Goal: Information Seeking & Learning: Learn about a topic

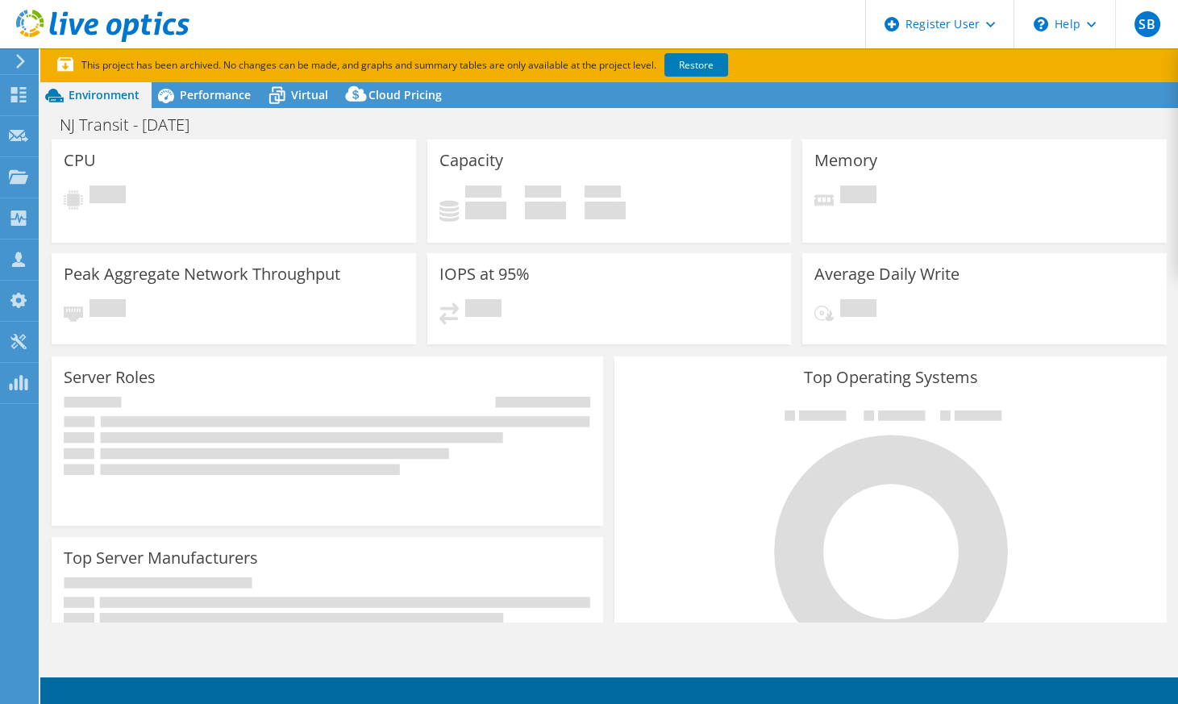
select select "EUFrankfurt"
select select "USD"
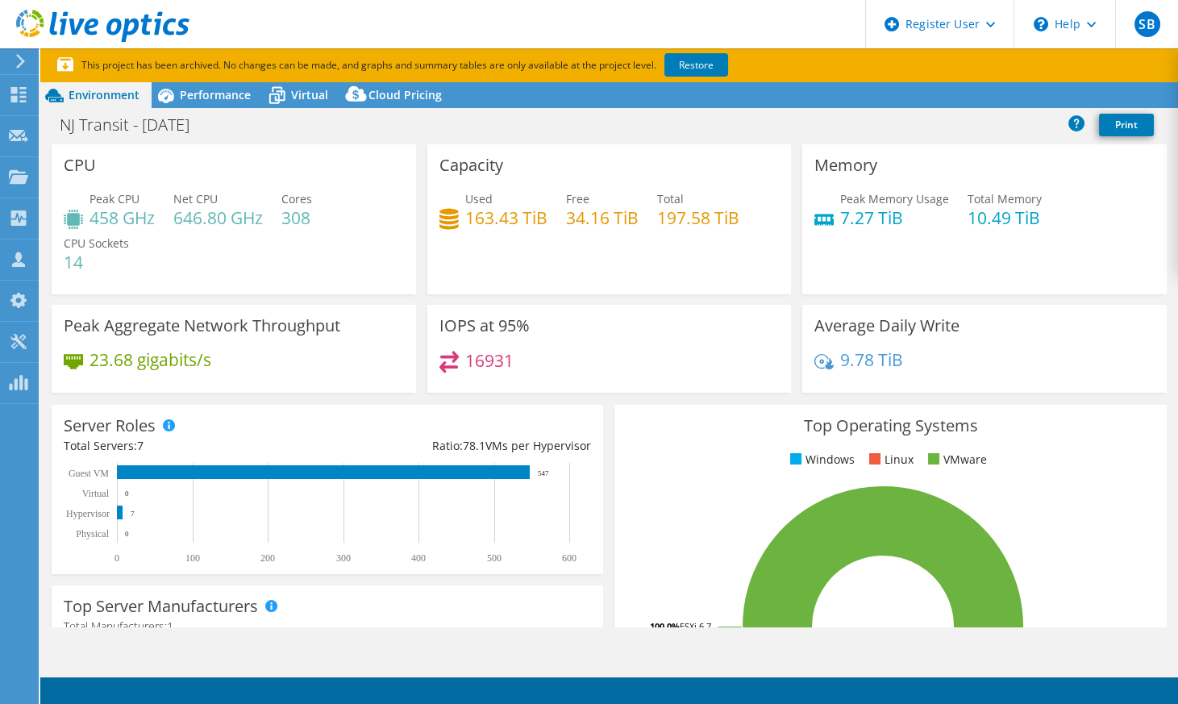
click at [476, 23] on header "SB Dell User Silviu Borza Silviu.Borza@dell.com Dell My Profile Log Out \n Help…" at bounding box center [589, 24] width 1178 height 48
click at [717, 67] on link "Restore" at bounding box center [696, 64] width 64 height 23
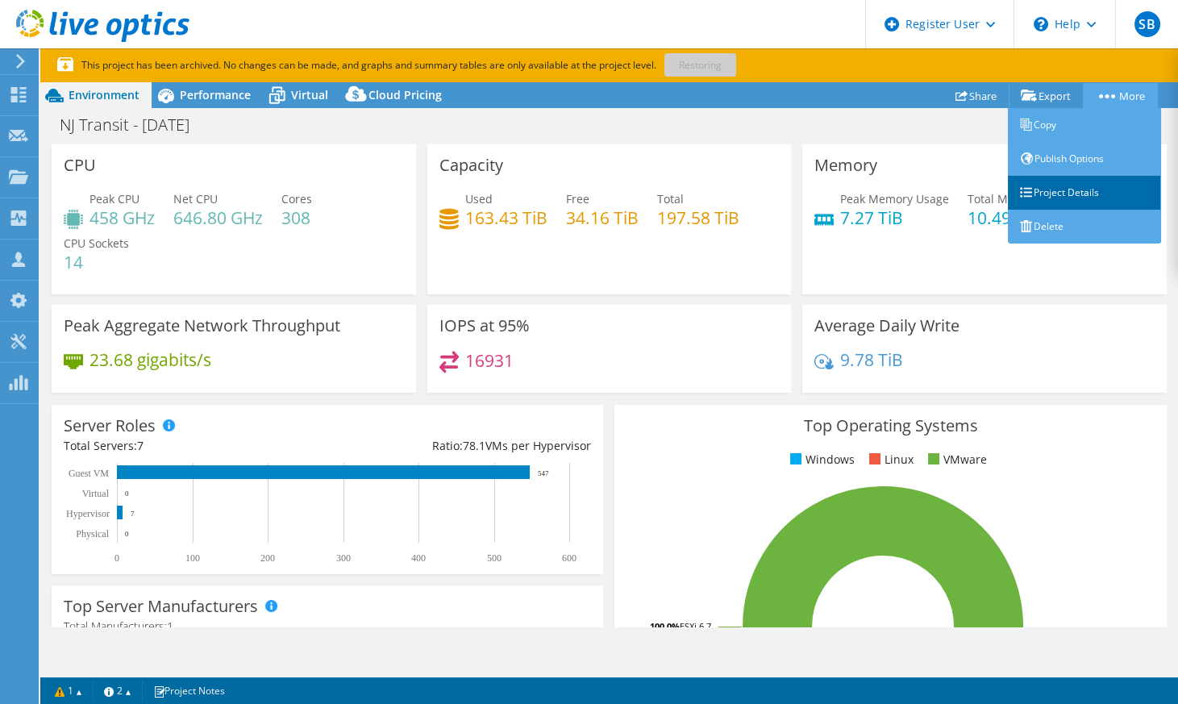
click at [1067, 191] on link "Project Details" at bounding box center [1084, 193] width 153 height 34
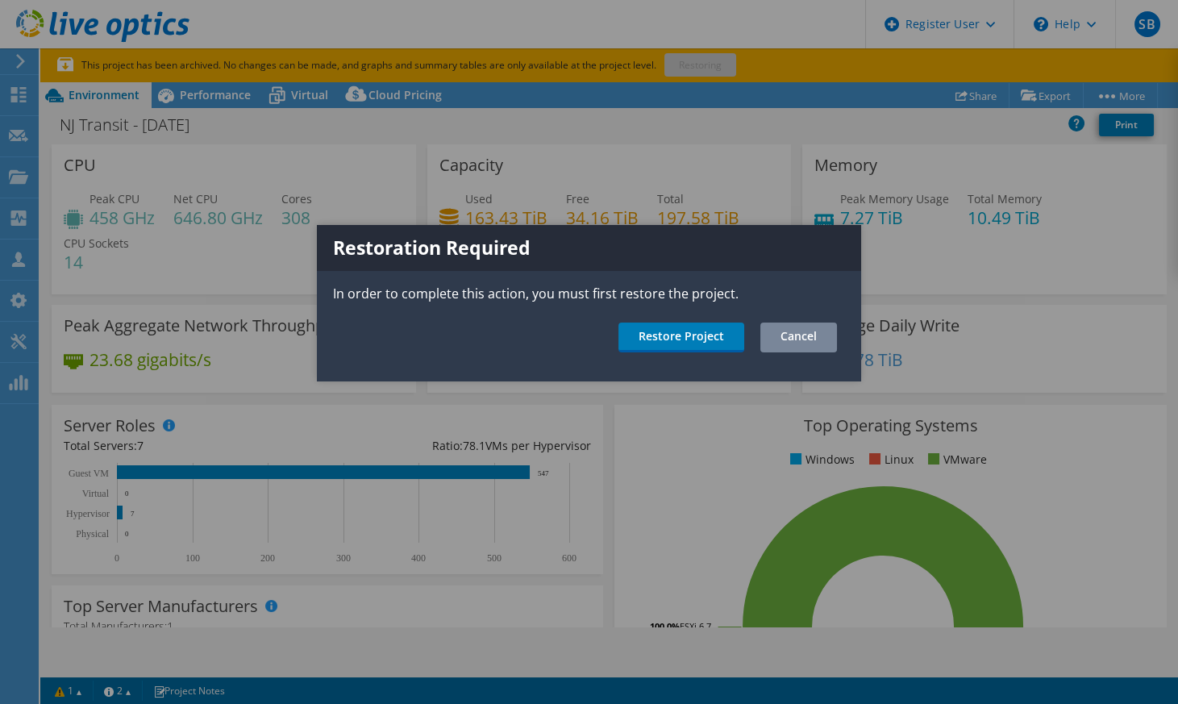
click at [783, 340] on link "Cancel" at bounding box center [798, 338] width 77 height 30
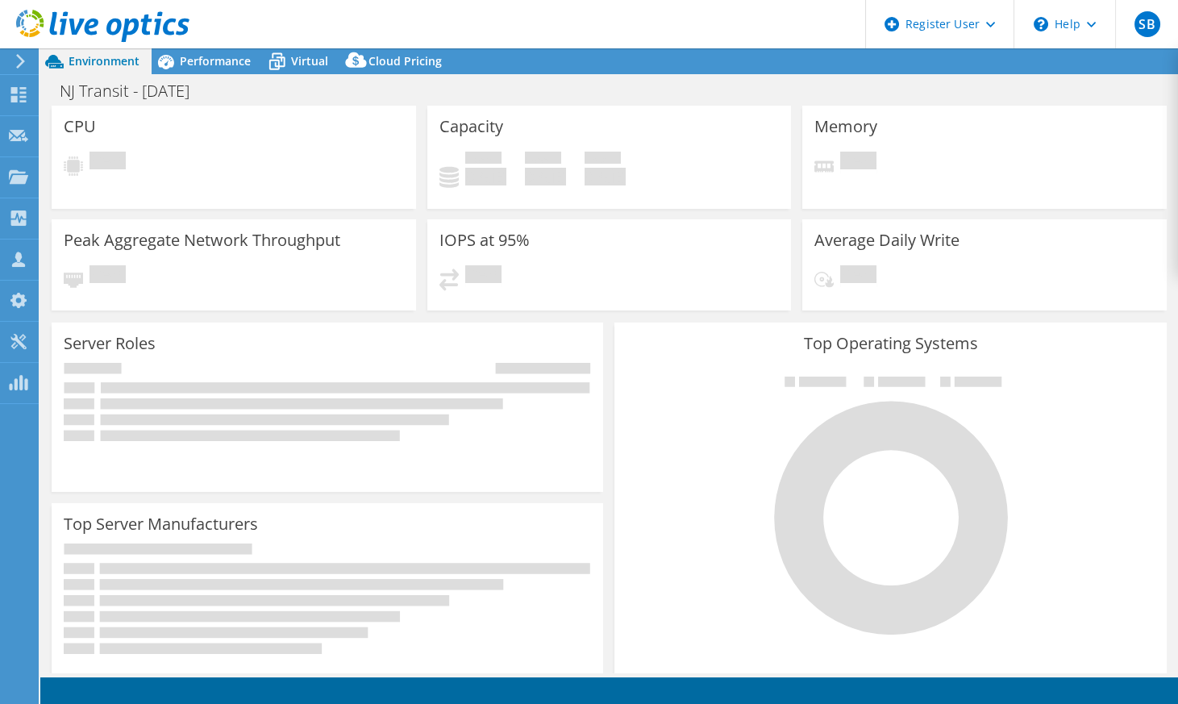
select select "USD"
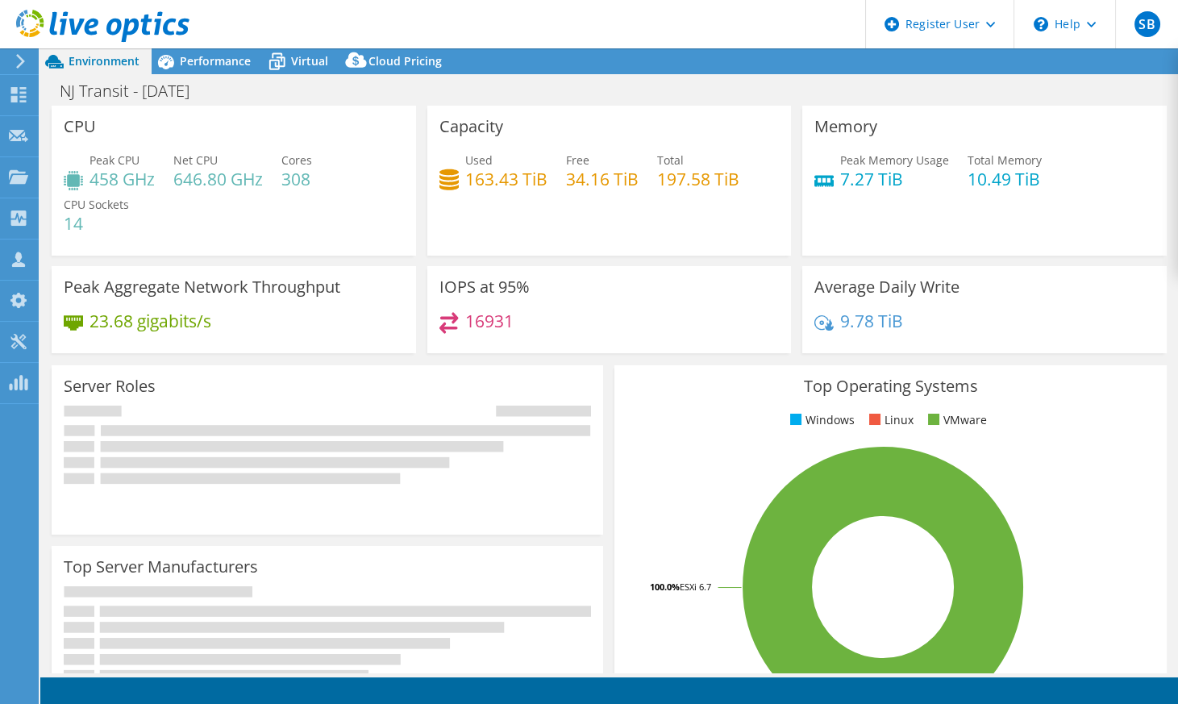
select select "EUFrankfurt"
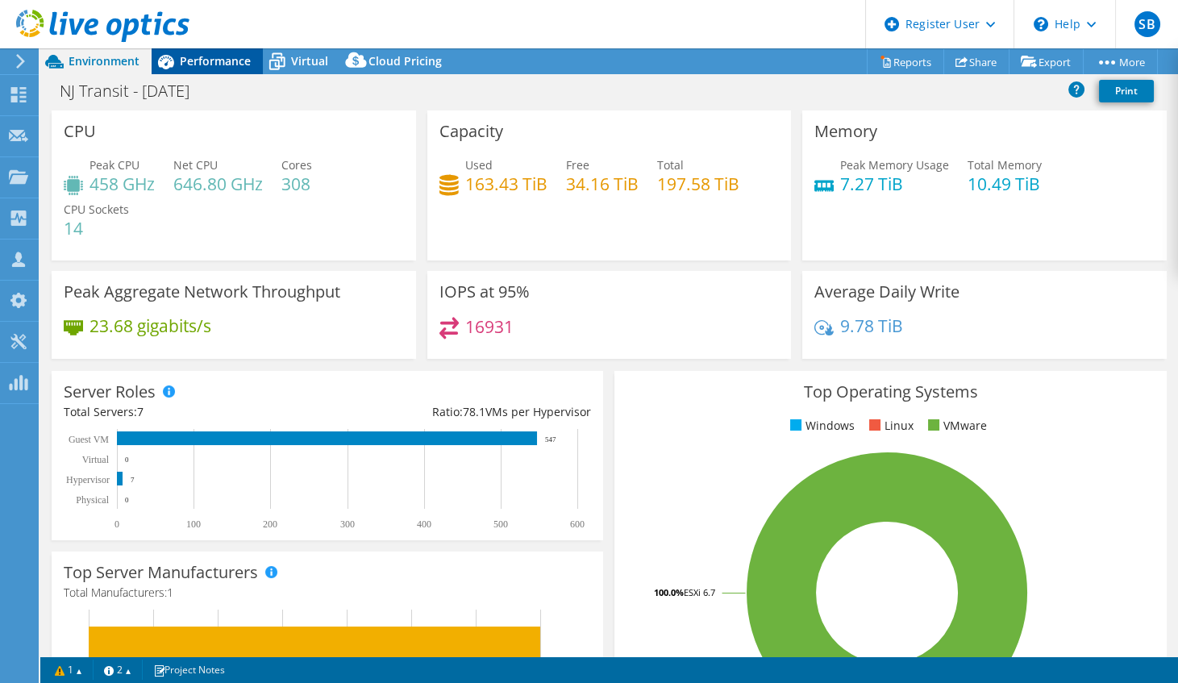
click at [213, 60] on span "Performance" at bounding box center [215, 60] width 71 height 15
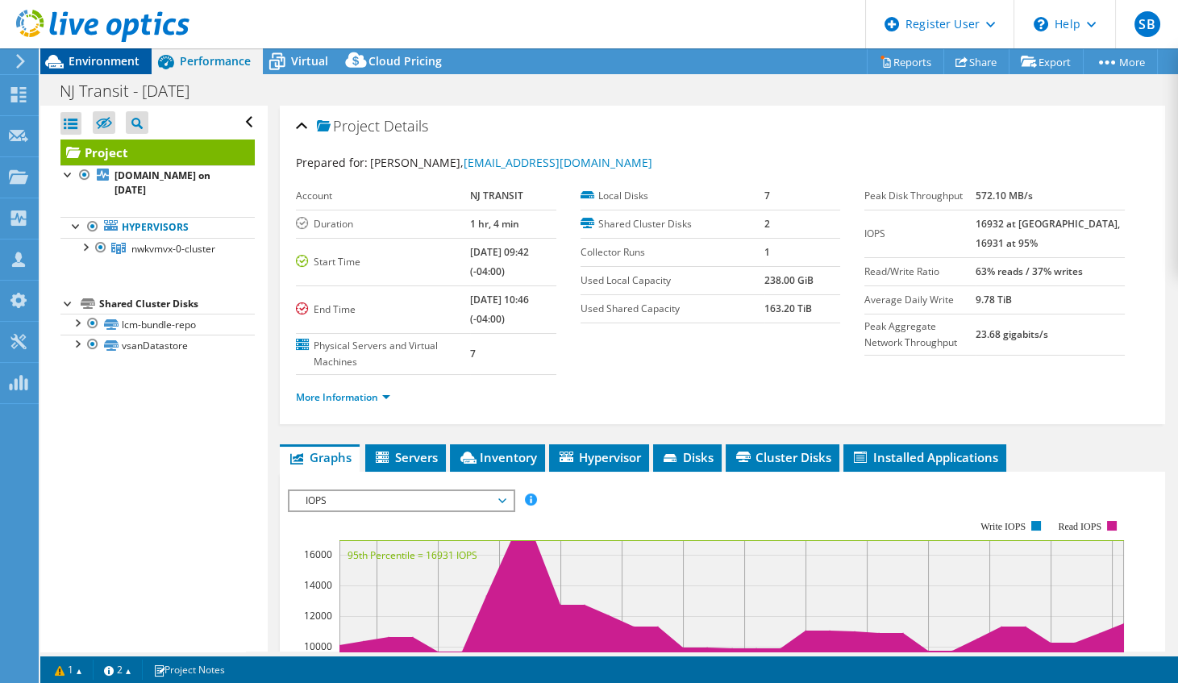
click at [98, 59] on span "Environment" at bounding box center [104, 60] width 71 height 15
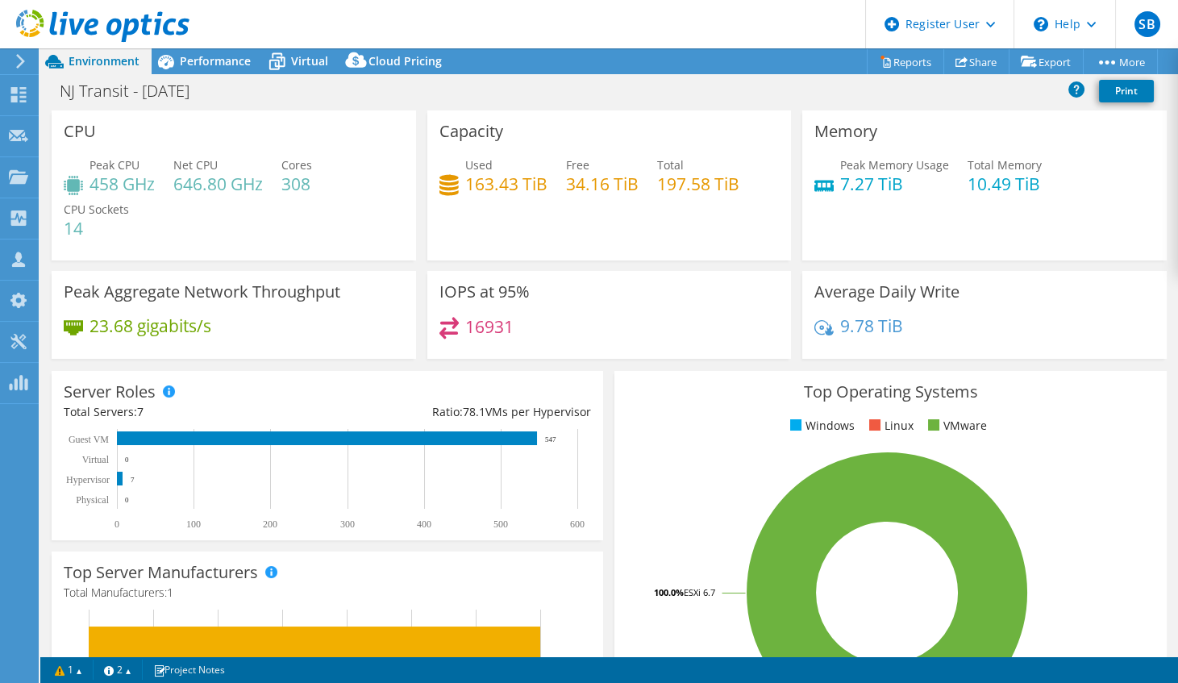
click at [511, 24] on header "SB Dell User Silviu Borza Silviu.Borza@dell.com Dell My Profile Log Out \n Help…" at bounding box center [589, 24] width 1178 height 48
click at [713, 23] on header "SB Dell User Silviu Borza Silviu.Borza@dell.com Dell My Profile Log Out \n Help…" at bounding box center [589, 24] width 1178 height 48
click at [611, 318] on div "16931" at bounding box center [609, 334] width 340 height 35
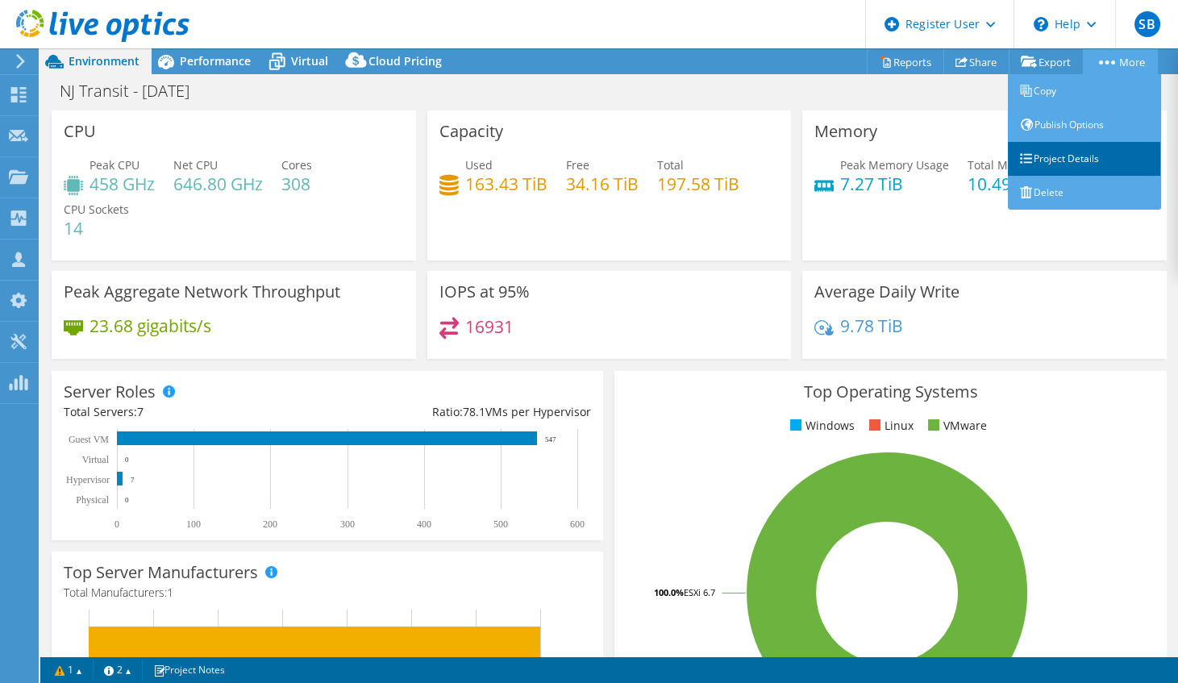
click at [1050, 152] on link "Project Details" at bounding box center [1084, 159] width 153 height 34
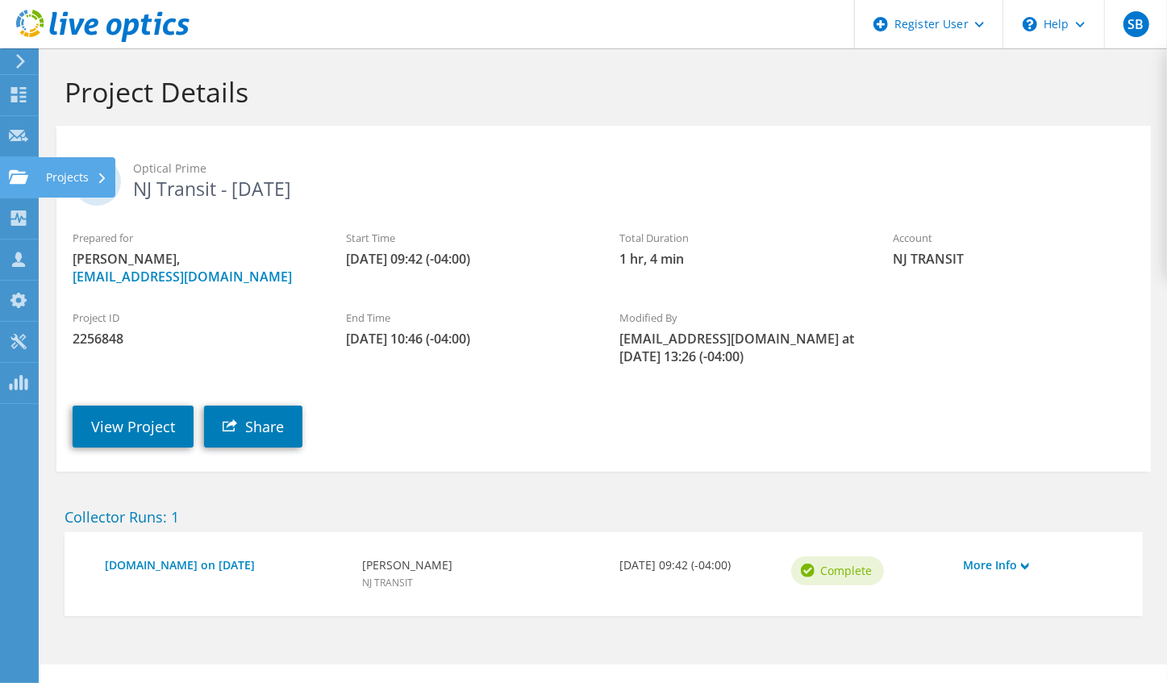
click at [13, 185] on div at bounding box center [18, 179] width 19 height 18
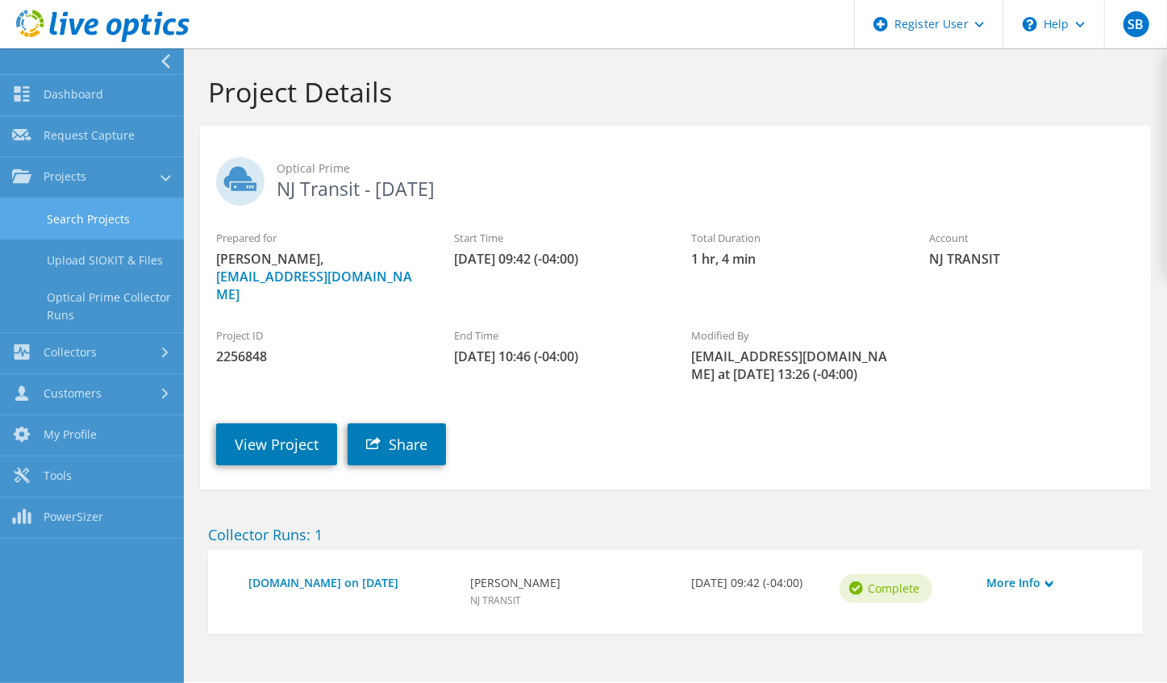
click at [63, 224] on link "Search Projects" at bounding box center [92, 218] width 184 height 41
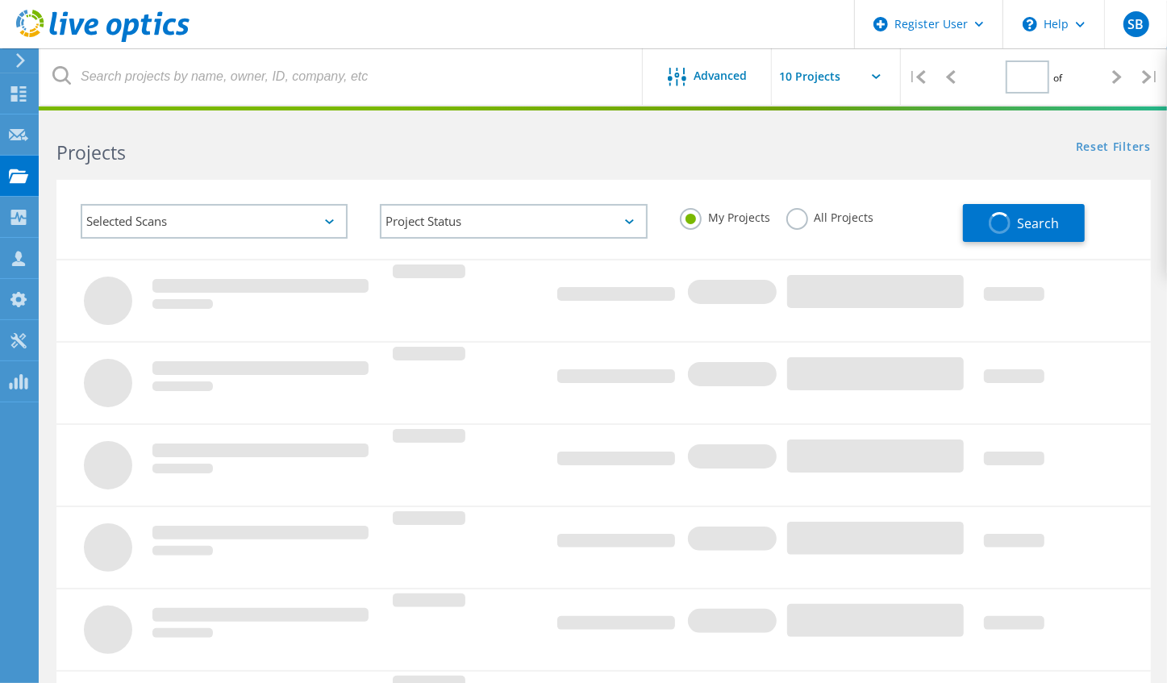
type input "1"
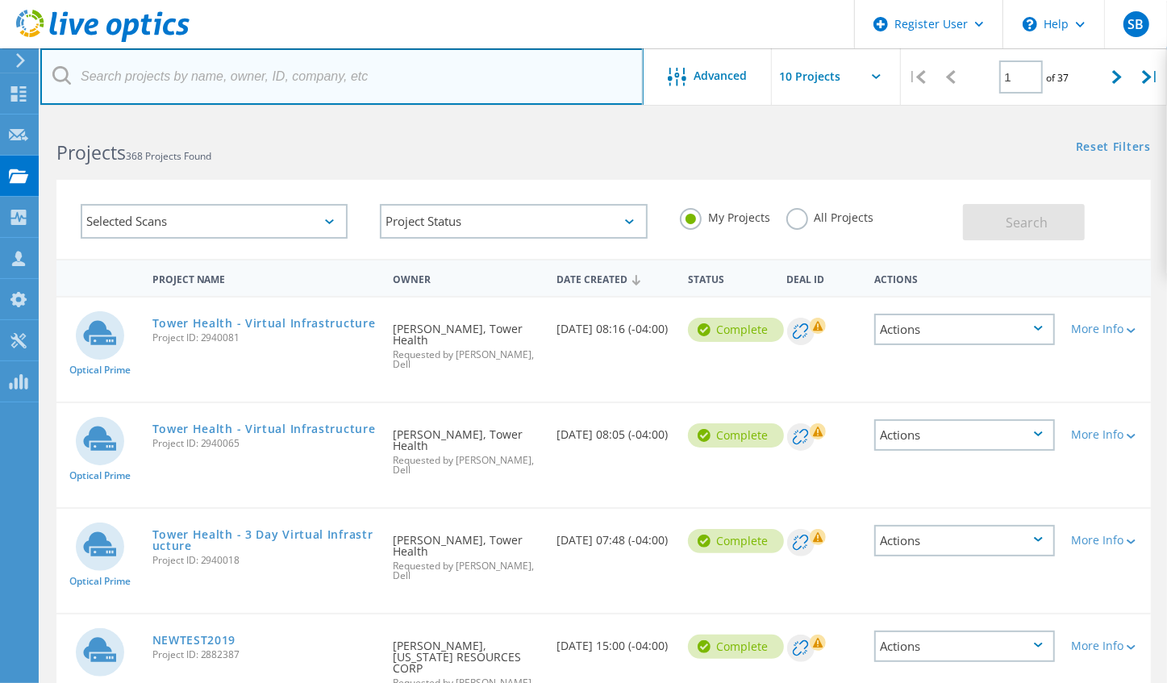
click at [272, 84] on input "text" at bounding box center [341, 76] width 603 height 56
type input "njtransit"
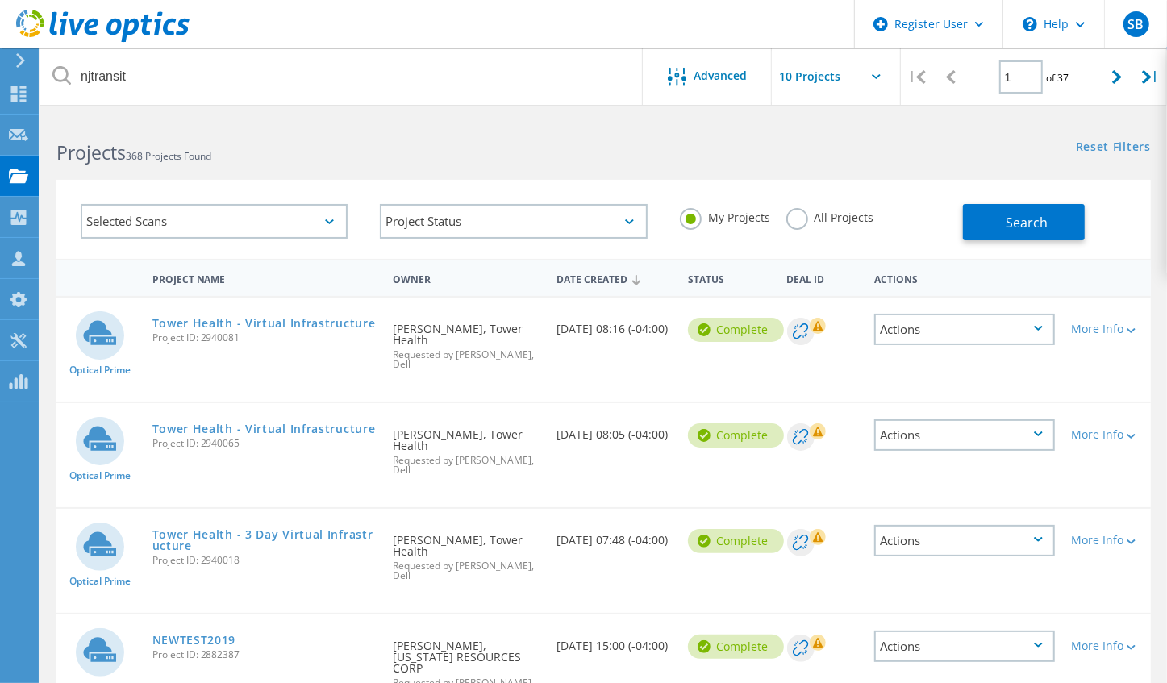
click at [803, 217] on label "All Projects" at bounding box center [830, 215] width 88 height 15
click at [0, 0] on input "All Projects" at bounding box center [0, 0] width 0 height 0
click at [872, 162] on div "Selected Scans Project Status In Progress Complete Published Anonymous Archived…" at bounding box center [603, 209] width 1126 height 99
click at [991, 227] on button "Search" at bounding box center [1024, 222] width 122 height 36
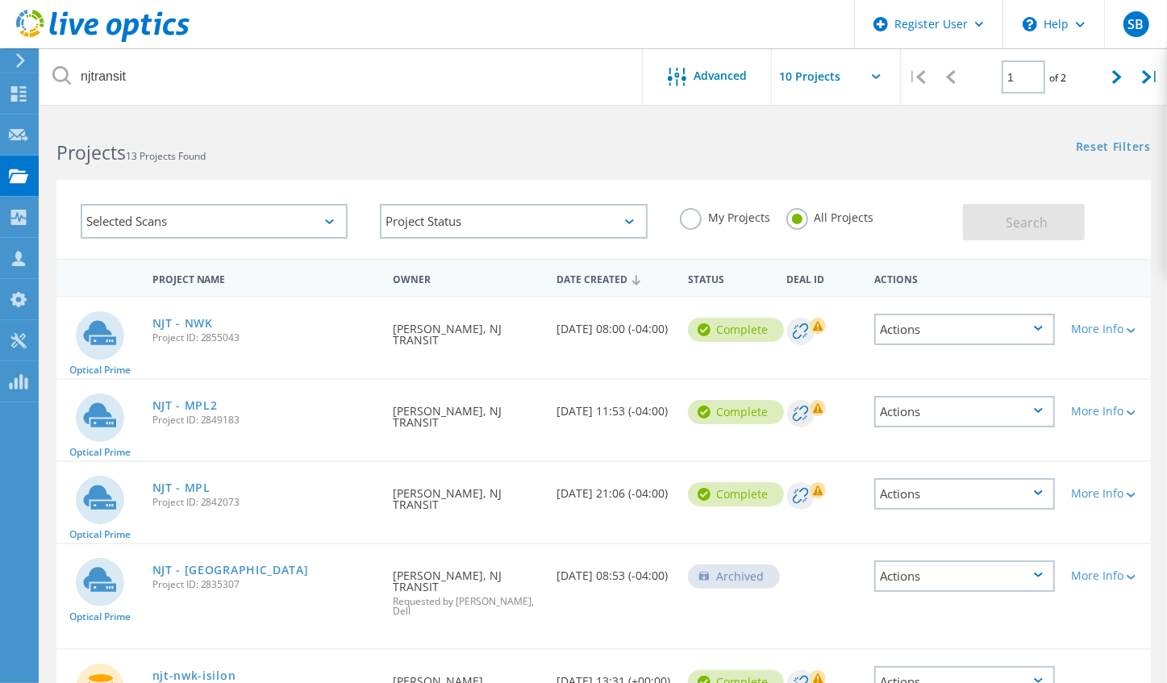
click at [639, 142] on div "Reset Filters Show Filters" at bounding box center [884, 132] width 563 height 30
click at [1056, 122] on div "Reset Filters Show Filters" at bounding box center [884, 132] width 563 height 30
click at [1013, 154] on div "Projects 13 Projects Found Reset Filters Show Filters" at bounding box center [603, 138] width 1126 height 43
click at [416, 144] on h2 "Projects 13 Projects Found" at bounding box center [321, 152] width 531 height 27
click at [1028, 128] on div "Reset Filters Show Filters" at bounding box center [884, 132] width 563 height 30
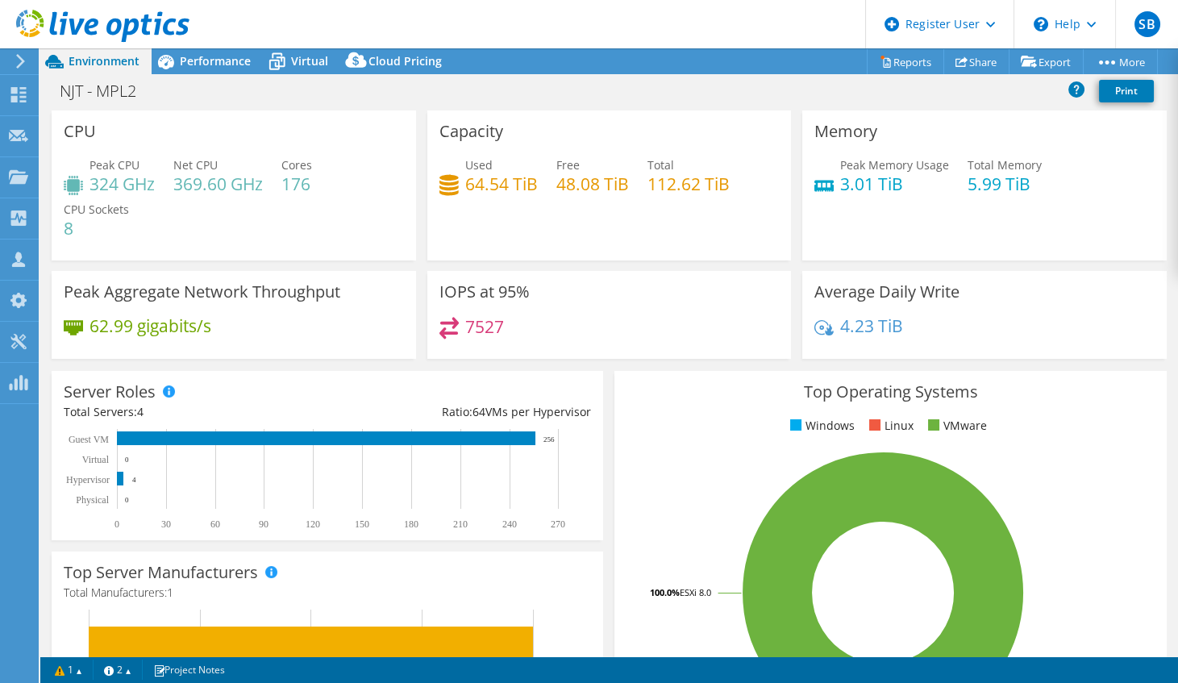
click at [1064, 220] on div "Memory Peak Memory Usage 3.01 TiB Total Memory 5.99 TiB" at bounding box center [984, 185] width 364 height 150
click at [999, 99] on div "NJT - MPL2 Print" at bounding box center [609, 91] width 1138 height 30
click at [1030, 241] on div "Memory Peak Memory Usage 3.01 TiB Total Memory 5.99 TiB" at bounding box center [984, 185] width 364 height 150
click at [193, 57] on span "Performance" at bounding box center [215, 60] width 71 height 15
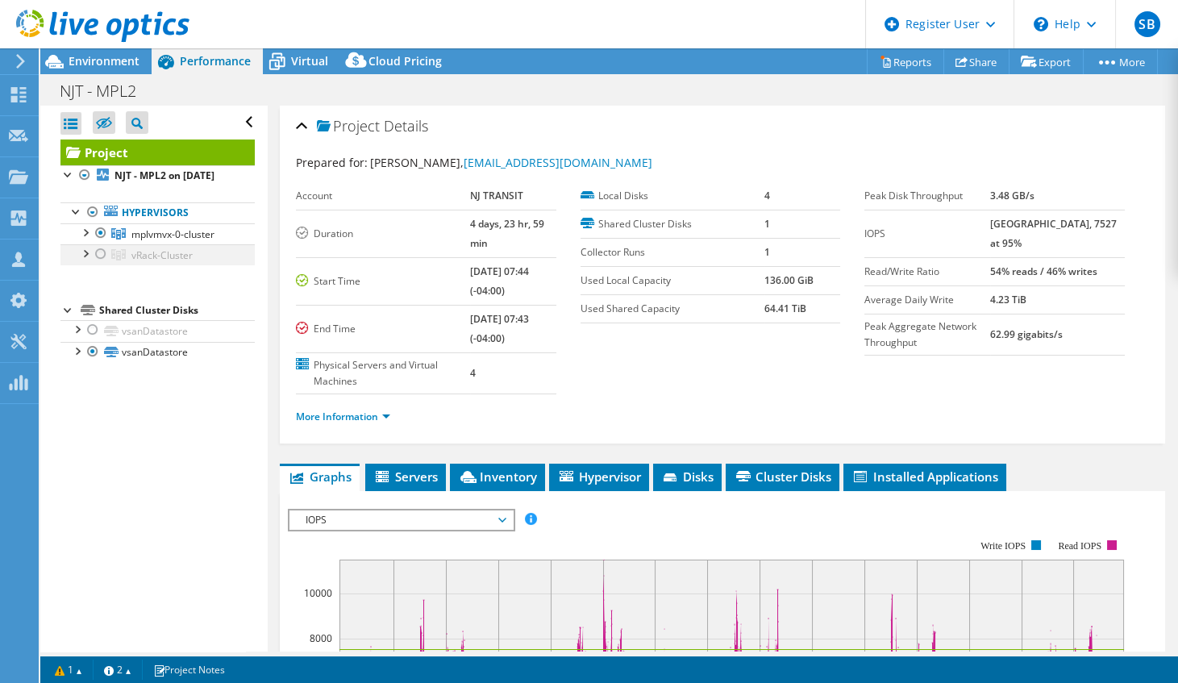
click at [85, 260] on div at bounding box center [85, 252] width 16 height 16
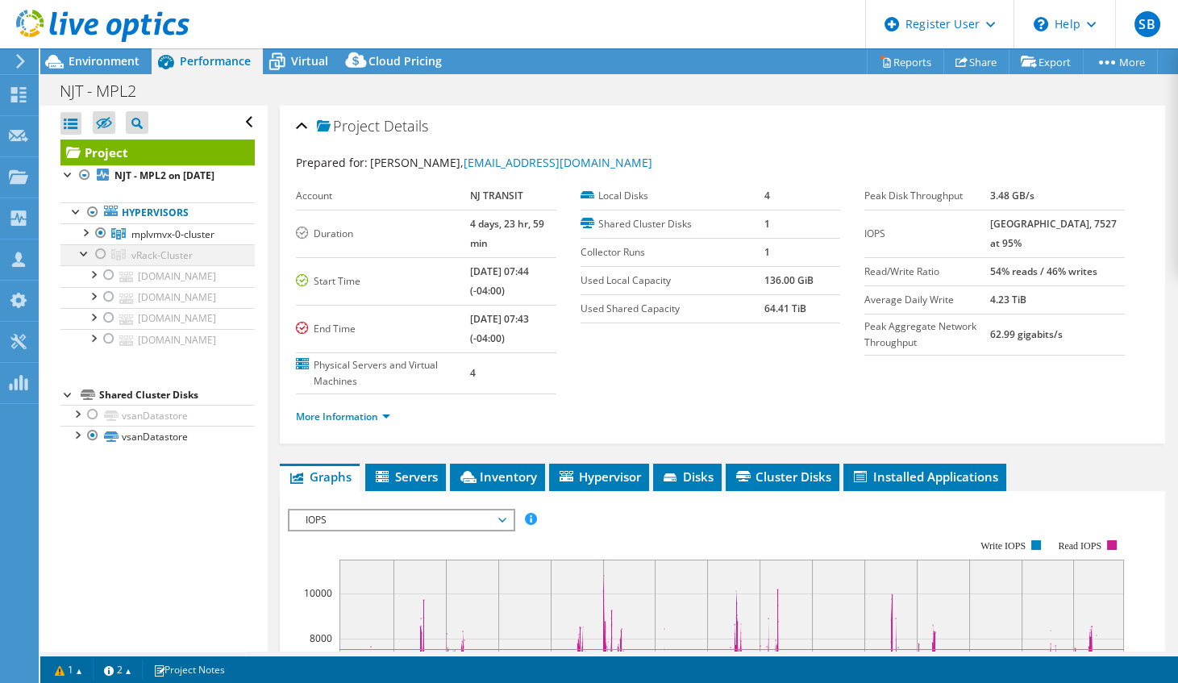
click at [85, 260] on div at bounding box center [85, 252] width 16 height 16
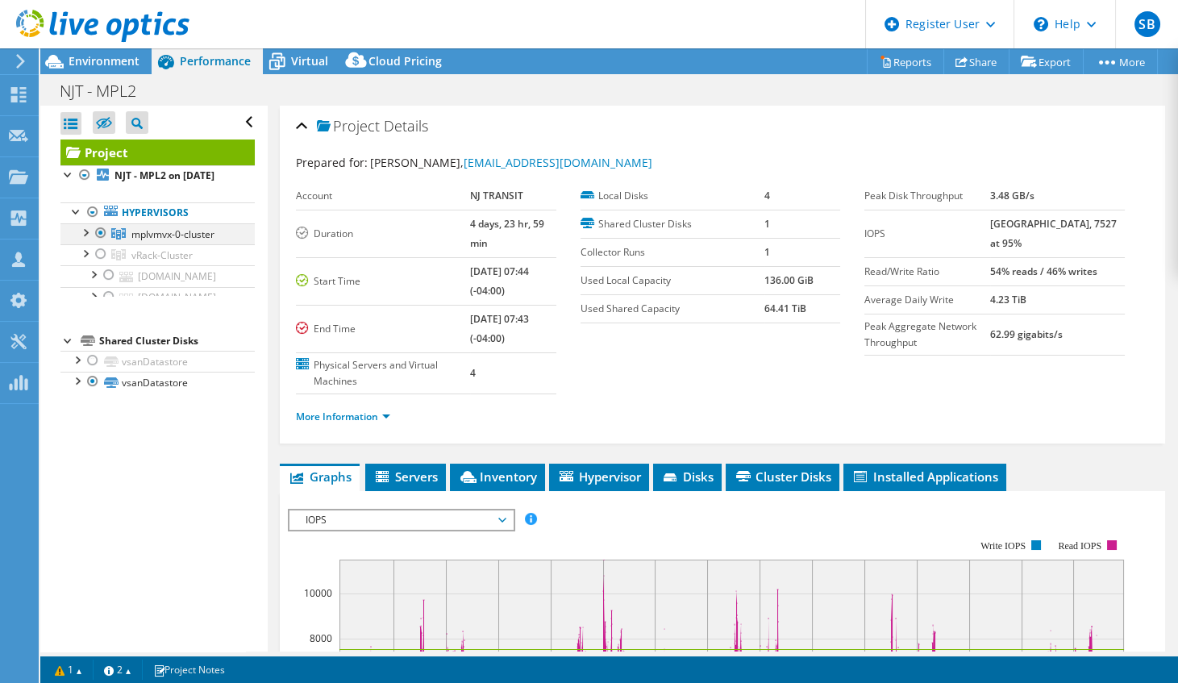
click at [88, 239] on div at bounding box center [85, 231] width 16 height 16
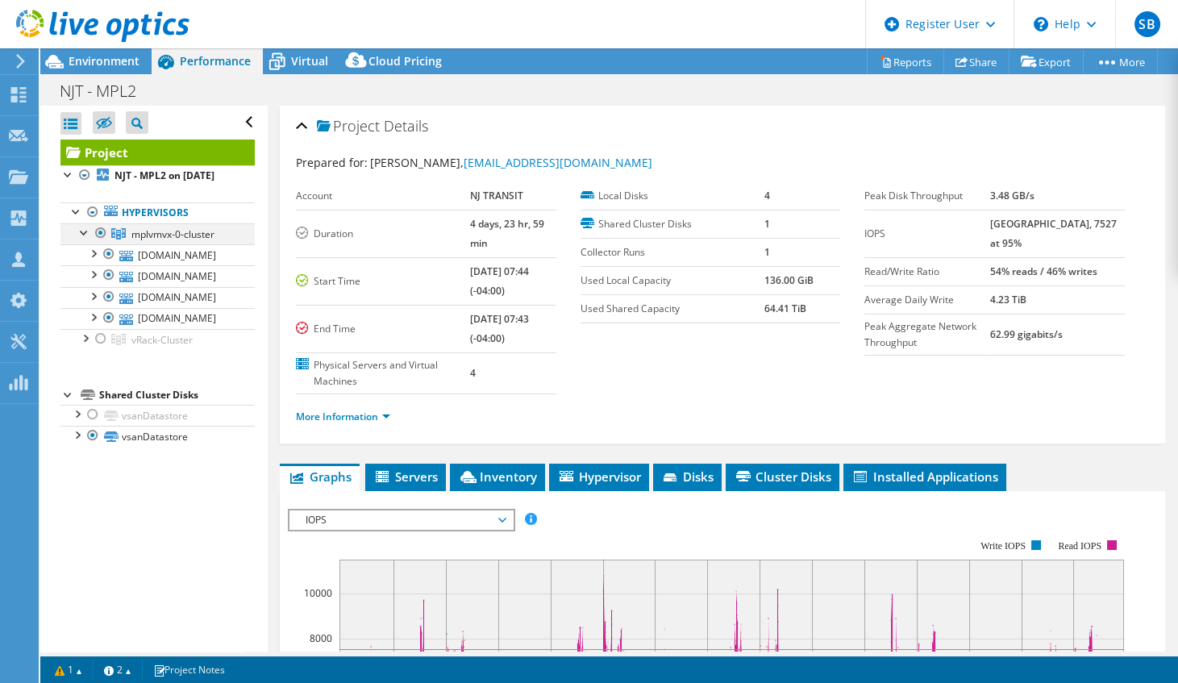
click at [88, 239] on div at bounding box center [85, 231] width 16 height 16
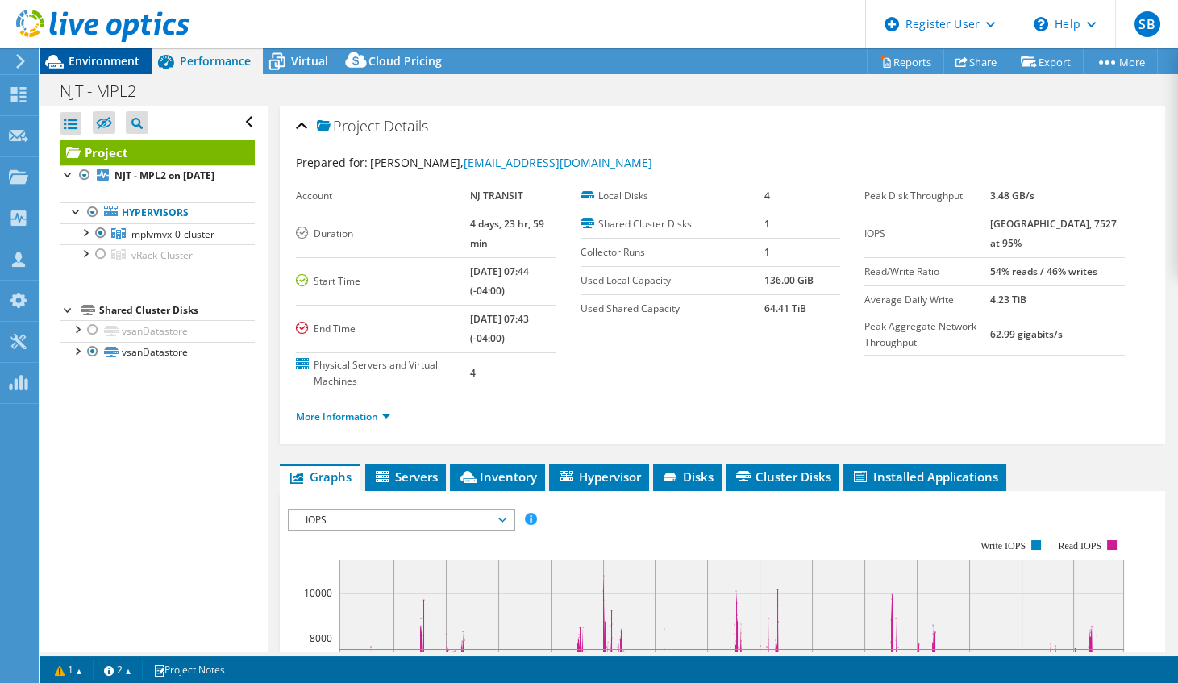
click at [106, 60] on span "Environment" at bounding box center [104, 60] width 71 height 15
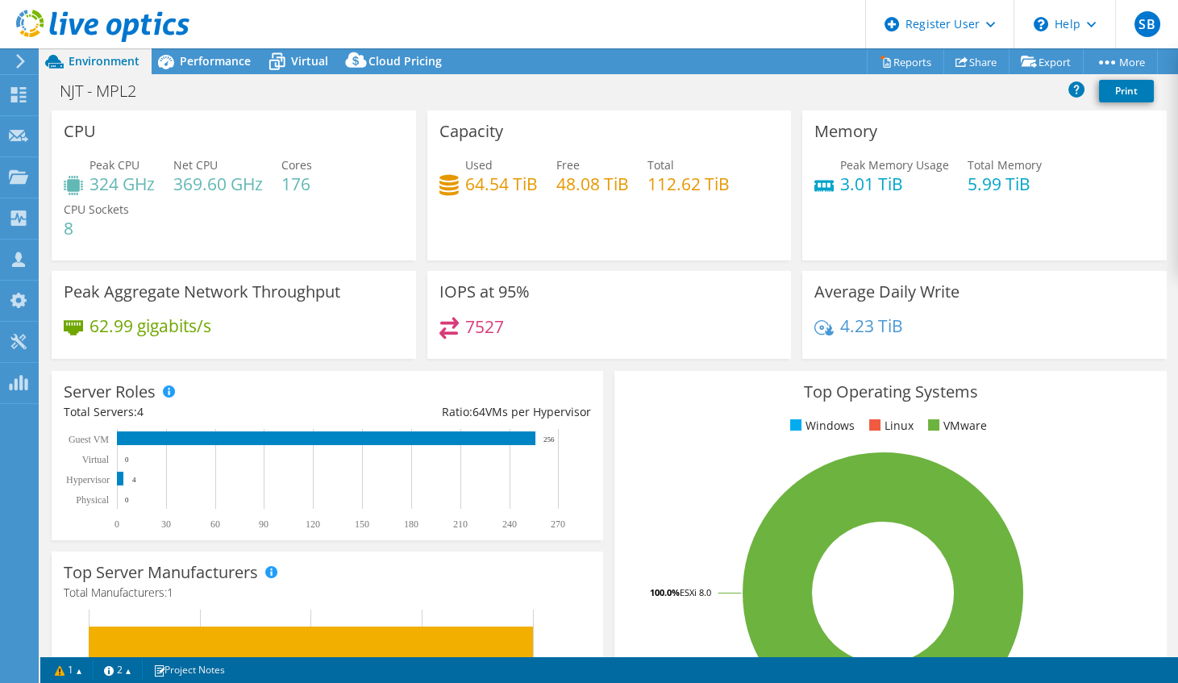
click at [343, 23] on header "SB Dell User Silviu Borza Silviu.Borza@dell.com Dell My Profile Log Out \n Help…" at bounding box center [589, 24] width 1178 height 48
click at [218, 62] on span "Performance" at bounding box center [215, 60] width 71 height 15
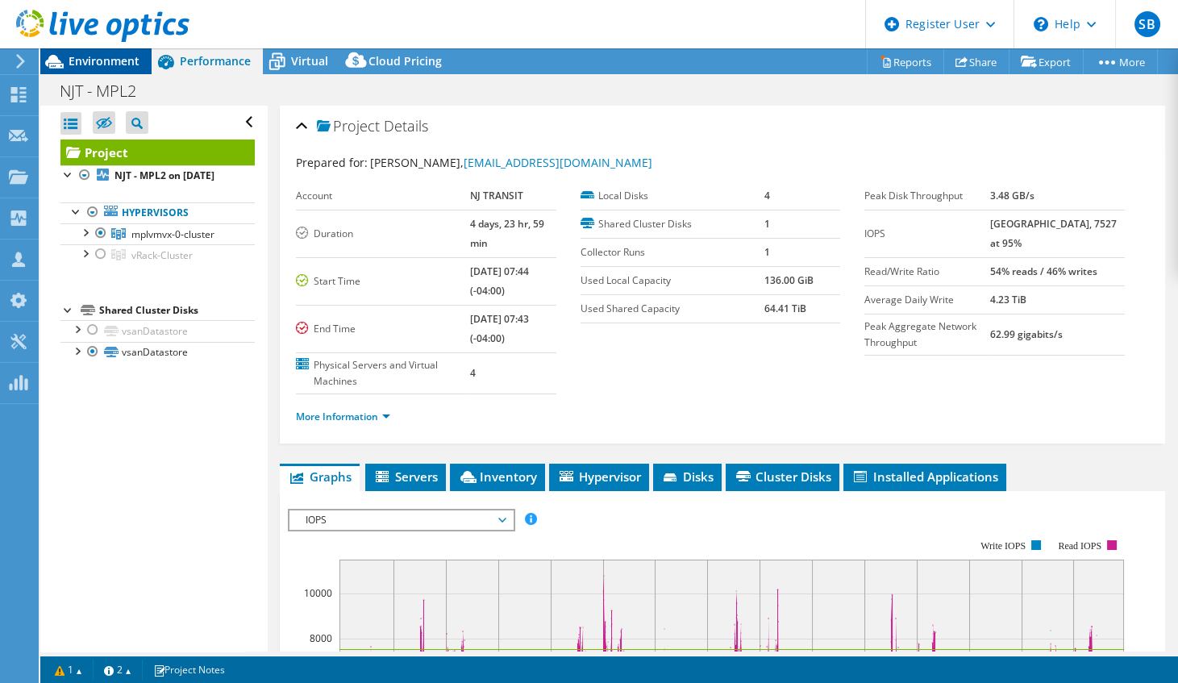
click at [85, 57] on span "Environment" at bounding box center [104, 60] width 71 height 15
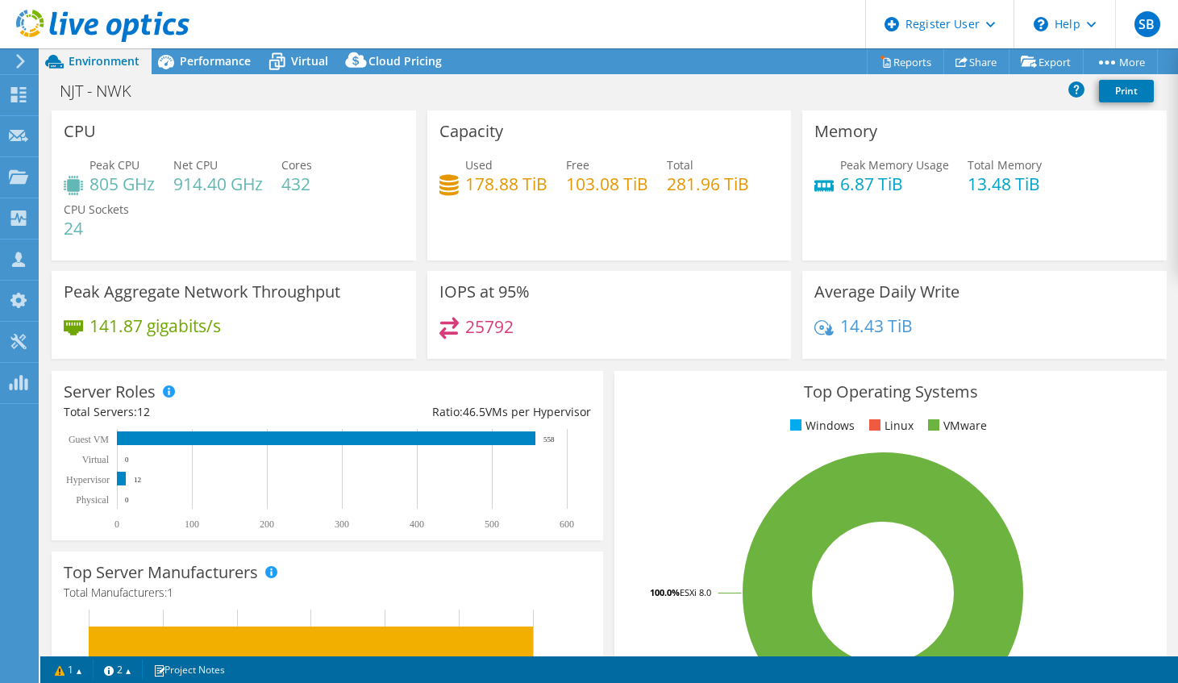
select select "USD"
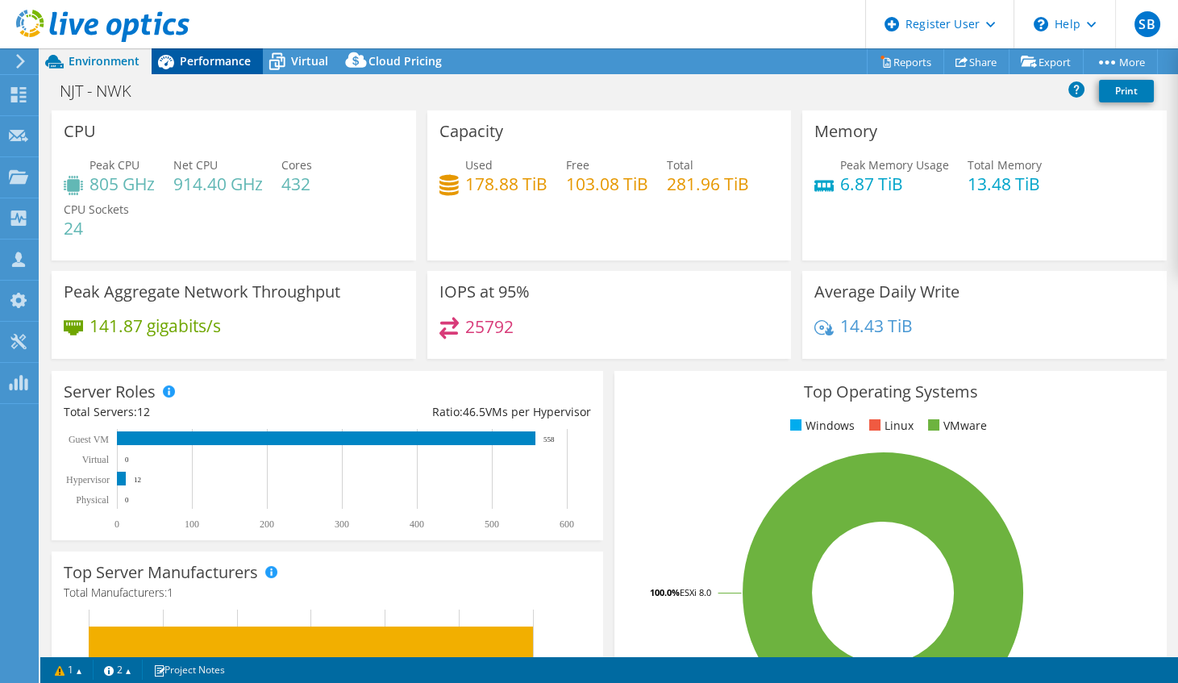
click at [232, 59] on span "Performance" at bounding box center [215, 60] width 71 height 15
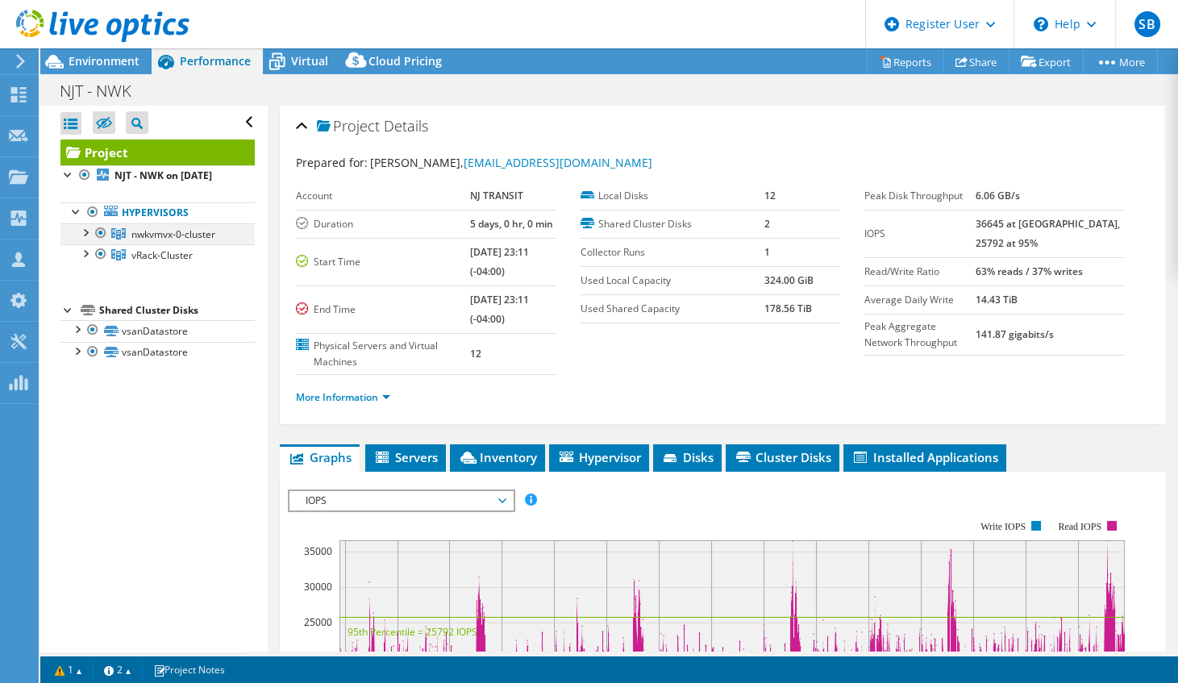
click at [77, 239] on div at bounding box center [85, 231] width 16 height 16
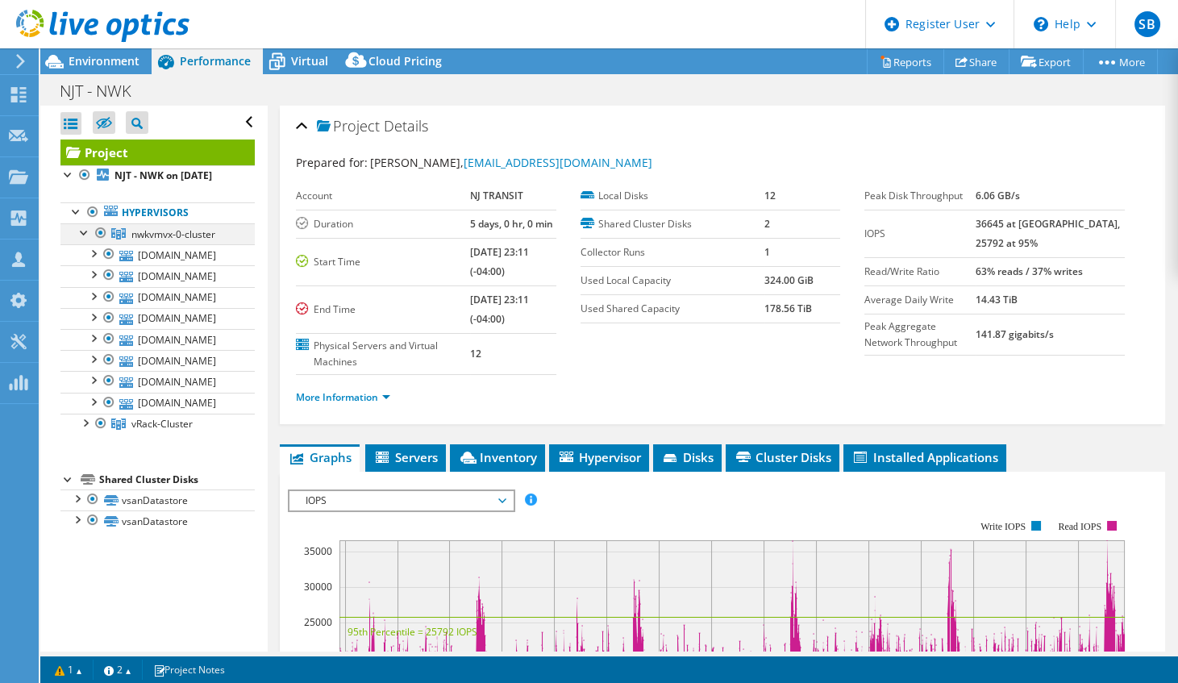
click at [88, 239] on div at bounding box center [85, 231] width 16 height 16
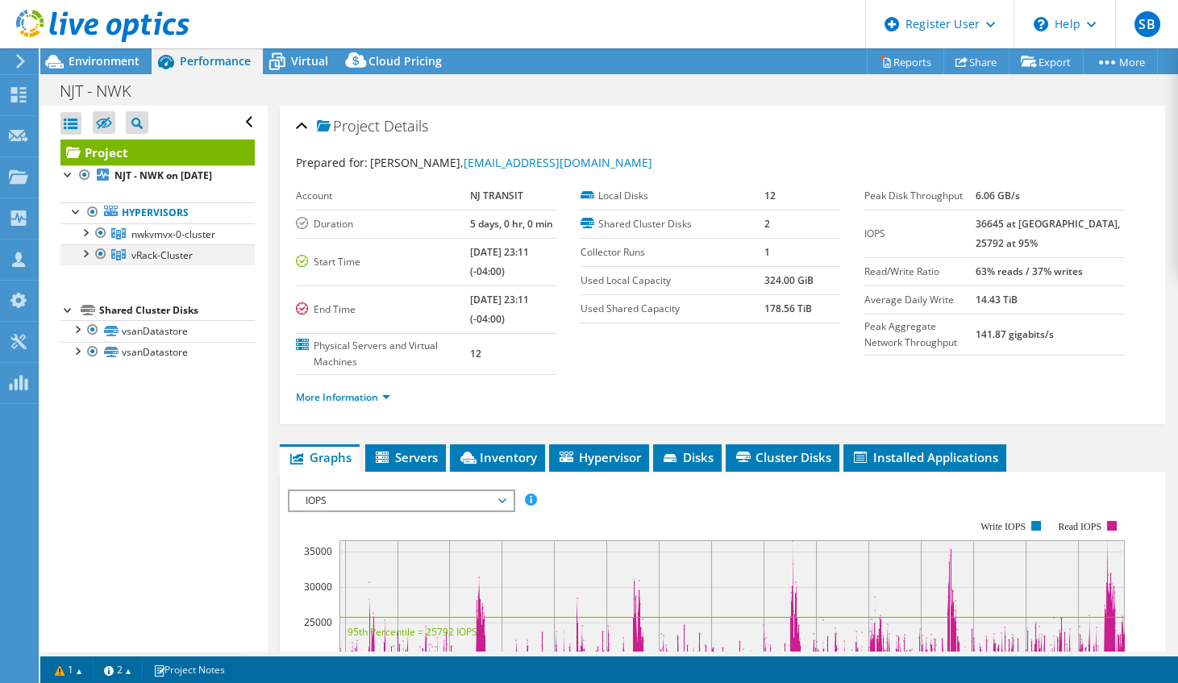
click at [81, 260] on div at bounding box center [85, 252] width 16 height 16
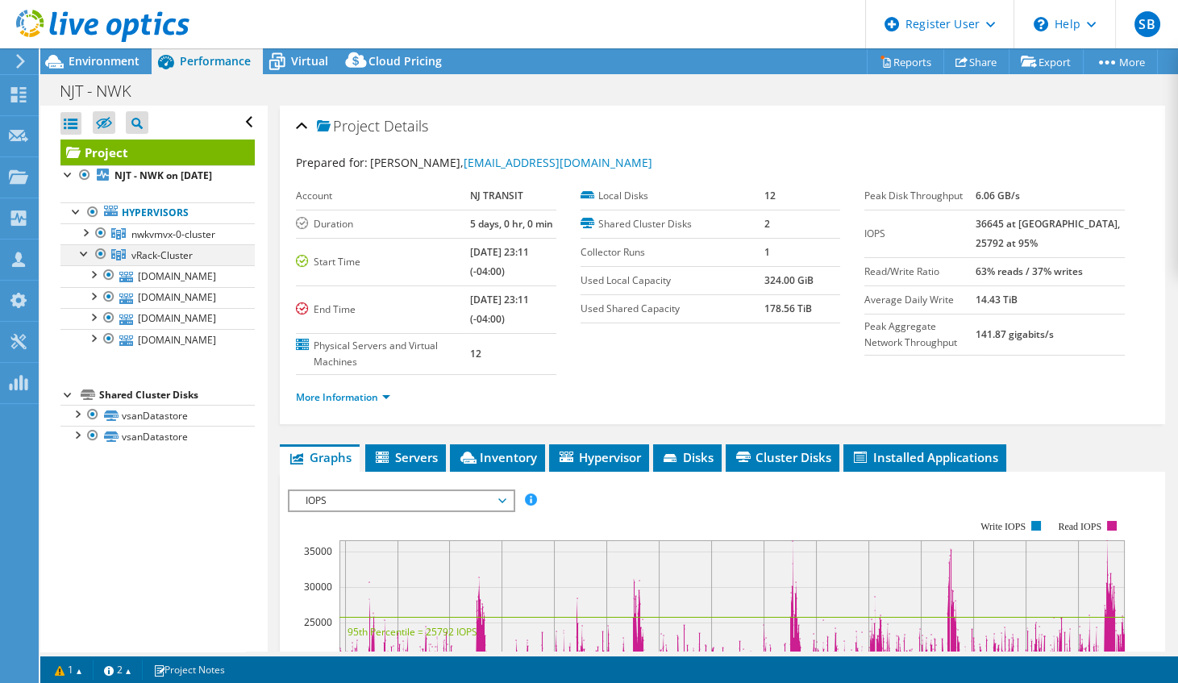
click at [85, 260] on div at bounding box center [85, 252] width 16 height 16
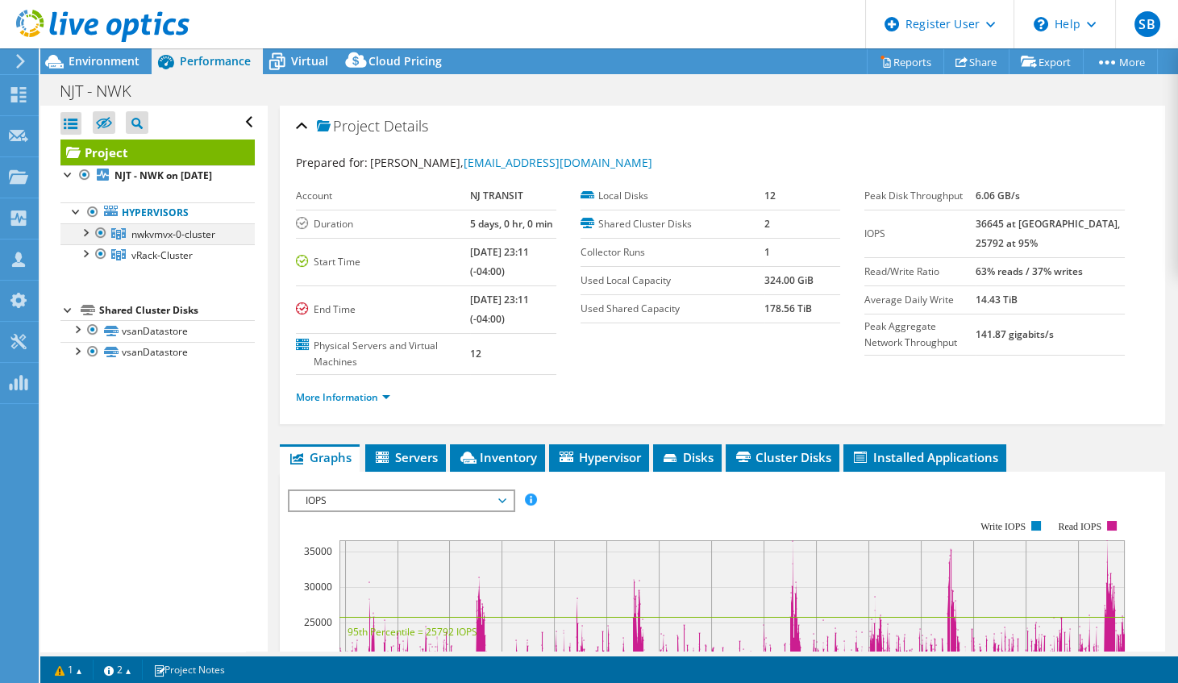
click at [86, 239] on div at bounding box center [85, 231] width 16 height 16
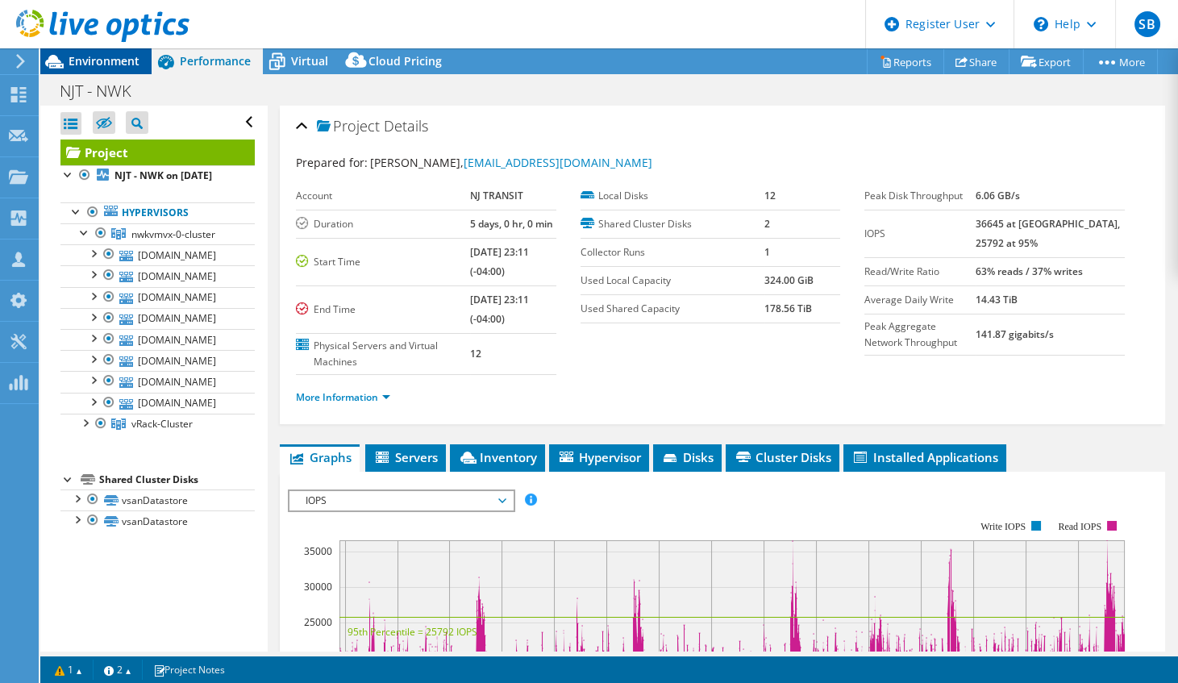
click at [103, 62] on span "Environment" at bounding box center [104, 60] width 71 height 15
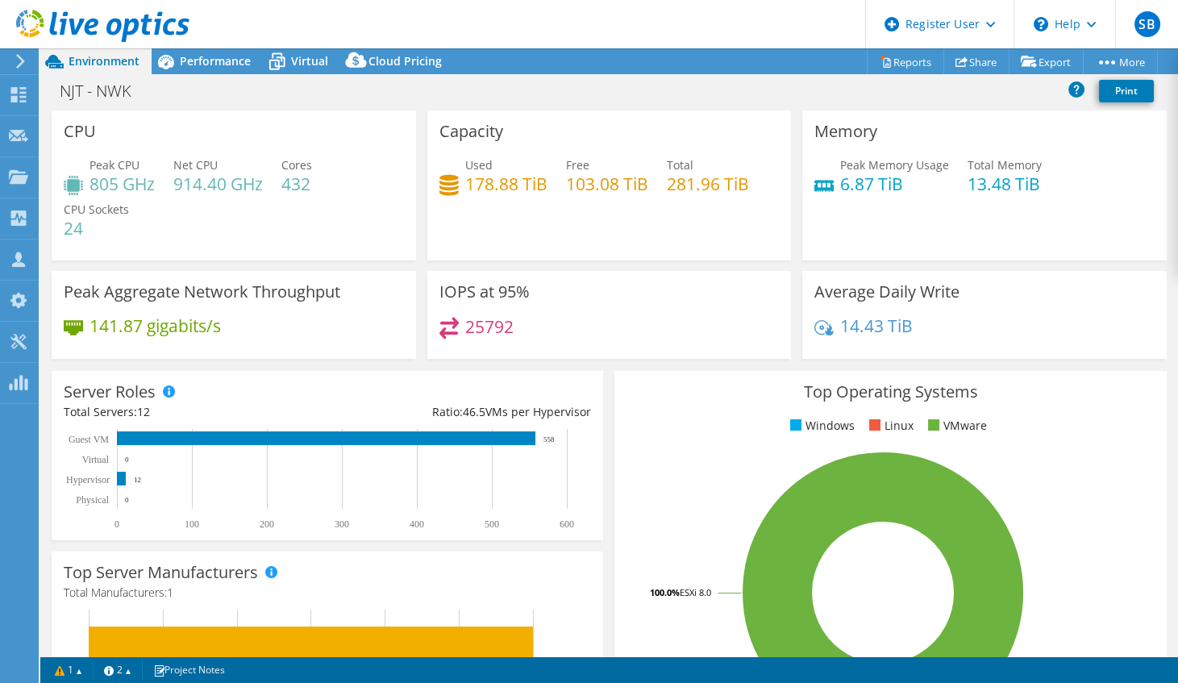
click at [981, 98] on div "NJT - NWK Print" at bounding box center [609, 91] width 1138 height 30
click at [1014, 98] on div "NJT - NWK Print" at bounding box center [609, 91] width 1138 height 30
click at [223, 65] on span "Performance" at bounding box center [215, 60] width 71 height 15
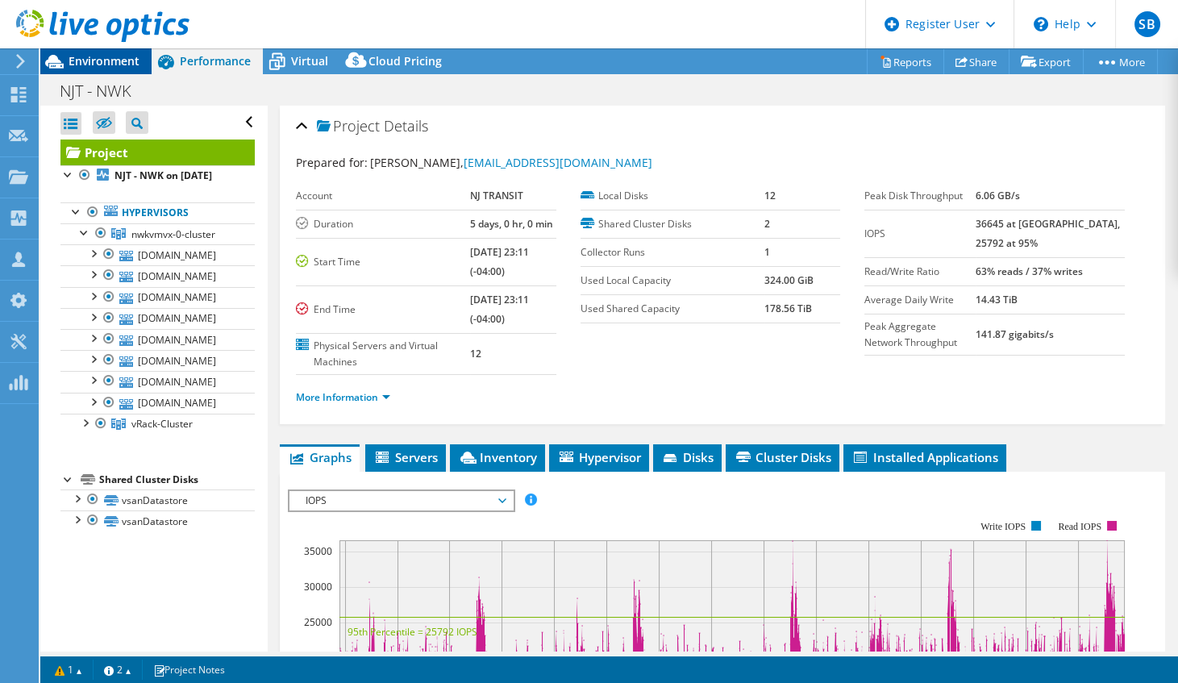
click at [111, 58] on span "Environment" at bounding box center [104, 60] width 71 height 15
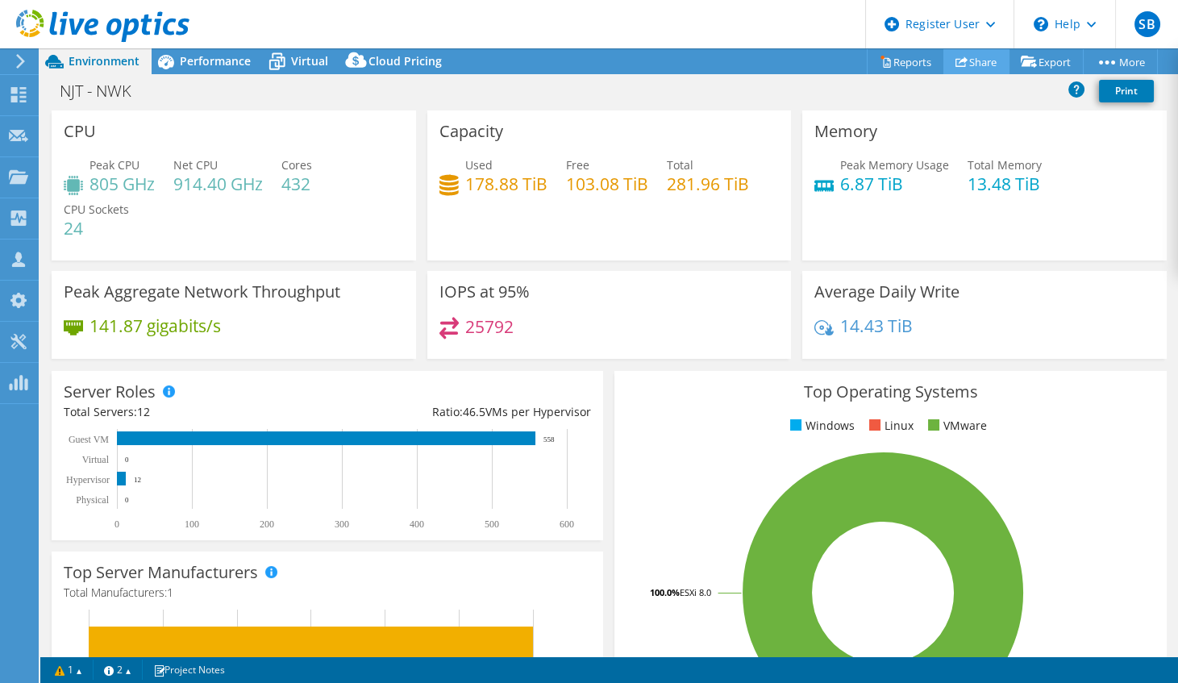
drag, startPoint x: 965, startPoint y: 100, endPoint x: 968, endPoint y: 61, distance: 38.8
click at [965, 100] on div "NJT - NWK Print" at bounding box center [609, 91] width 1138 height 30
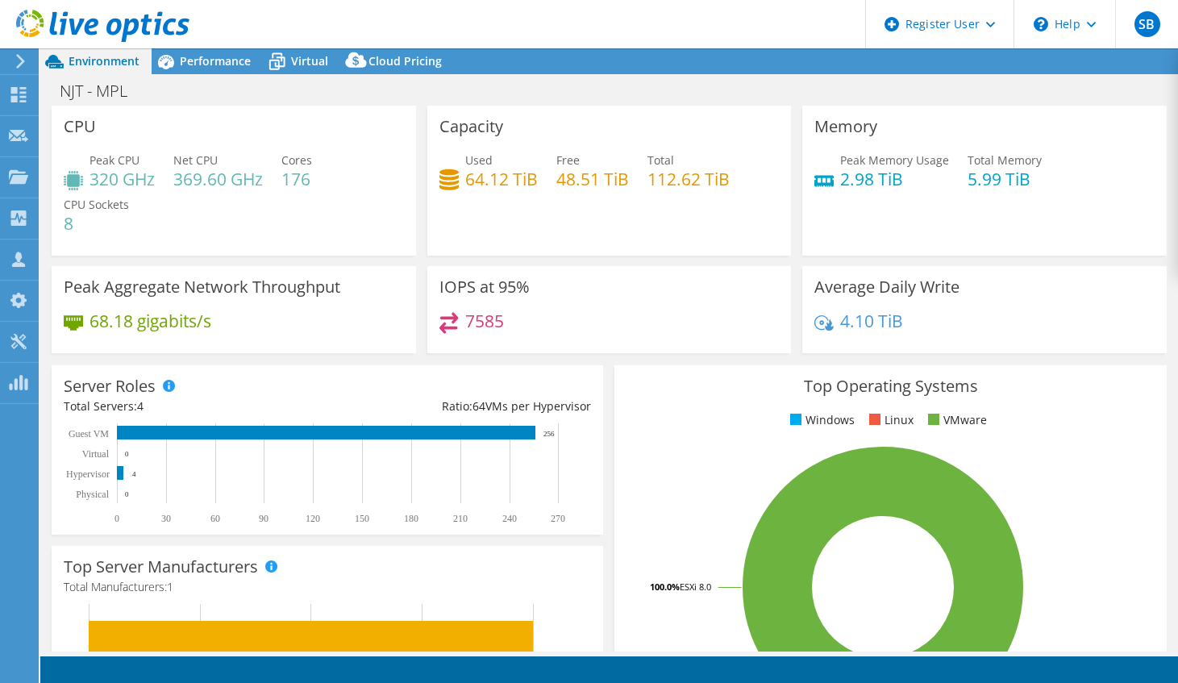
select select "USD"
